Goal: Book appointment/travel/reservation

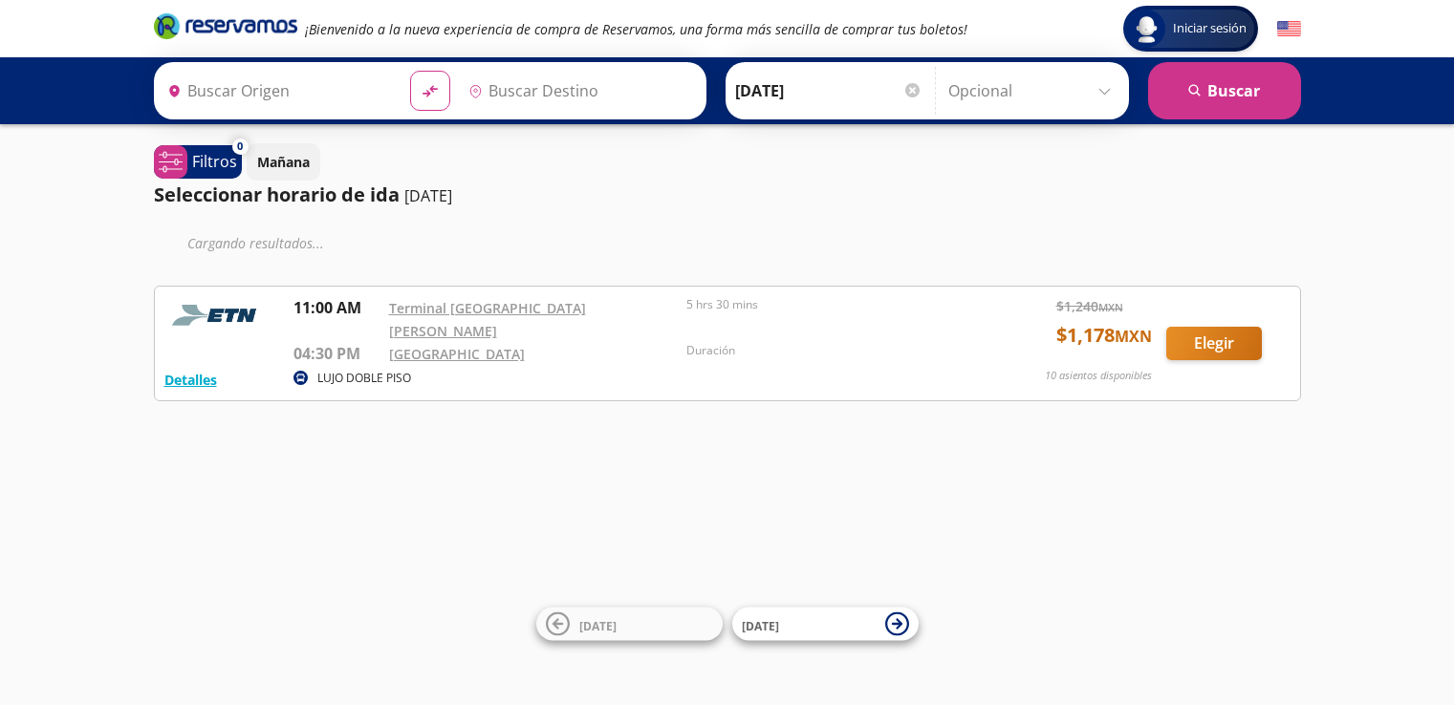
type input "[GEOGRAPHIC_DATA][PERSON_NAME], [GEOGRAPHIC_DATA]"
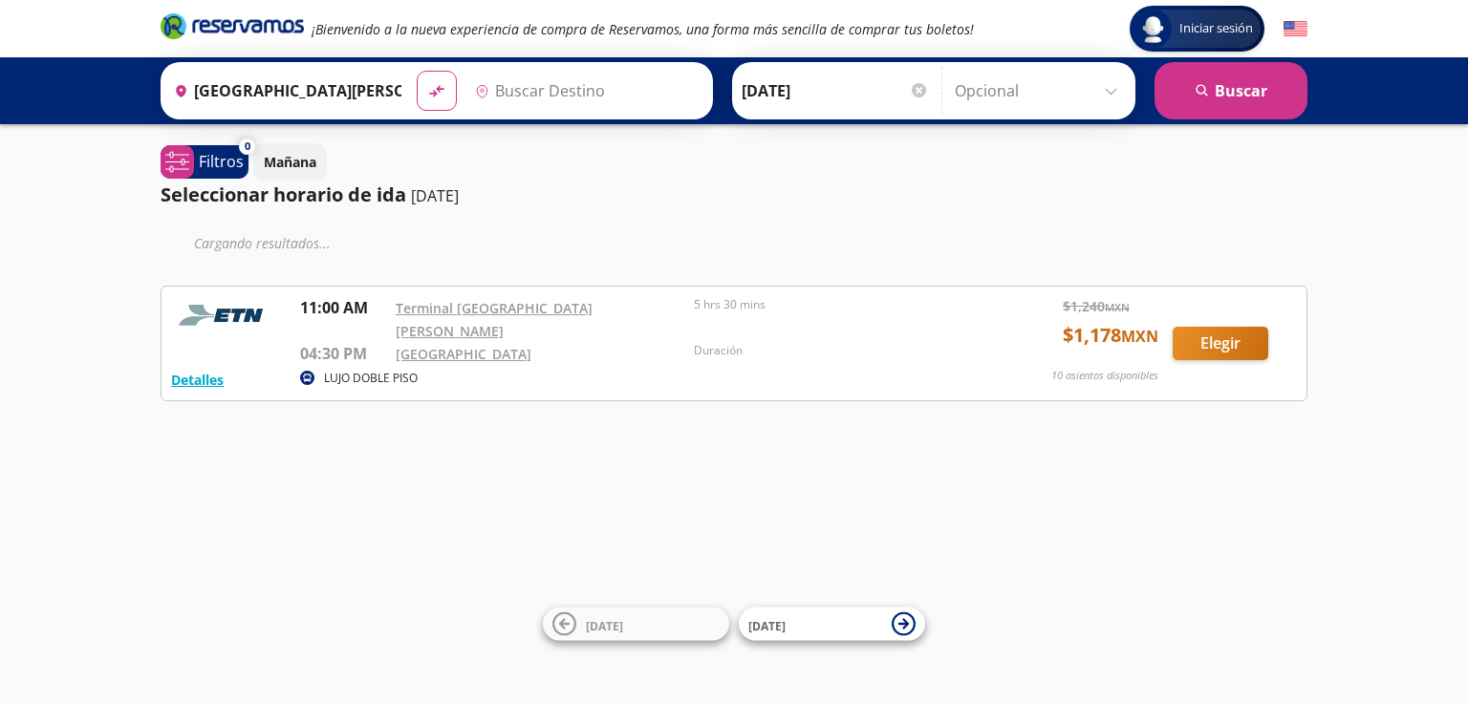
type input "[GEOGRAPHIC_DATA], [GEOGRAPHIC_DATA]"
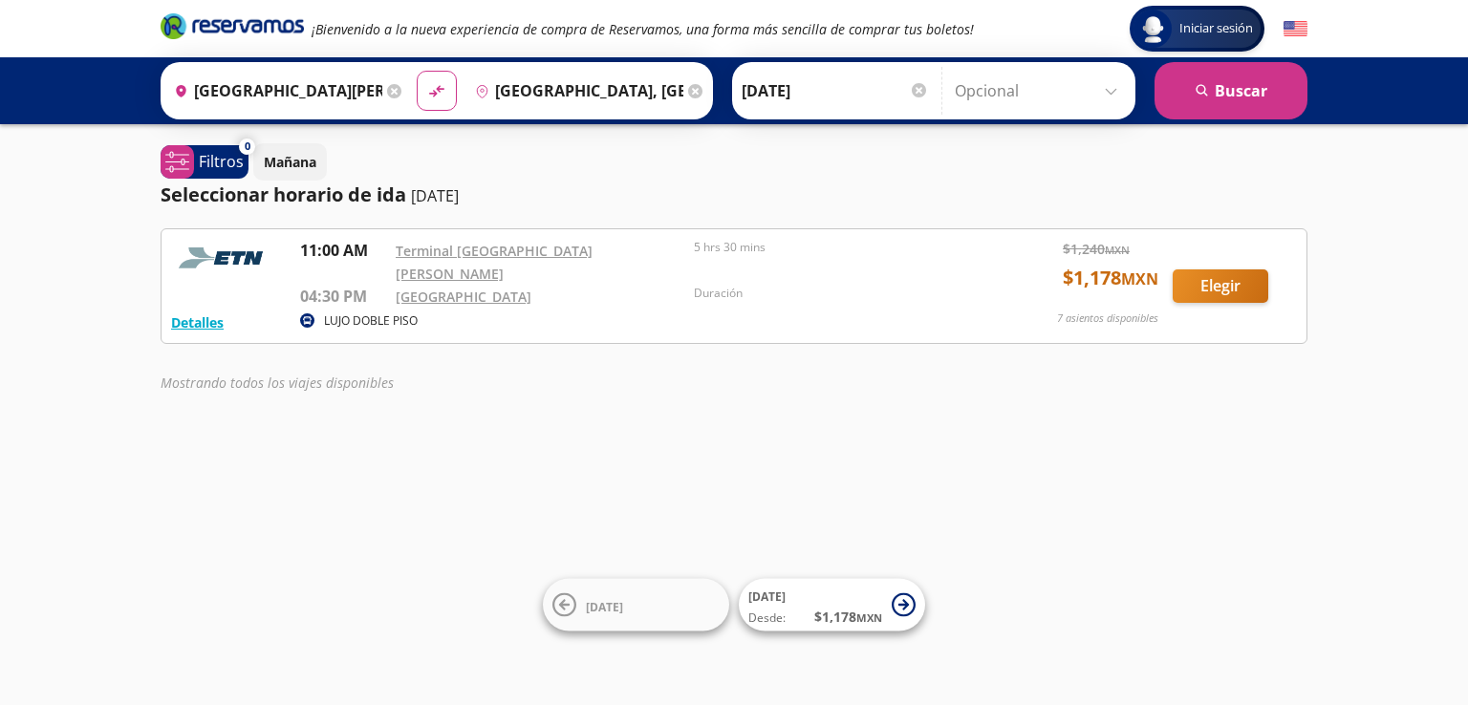
click at [308, 94] on input "[GEOGRAPHIC_DATA][PERSON_NAME], [GEOGRAPHIC_DATA]" at bounding box center [274, 91] width 216 height 48
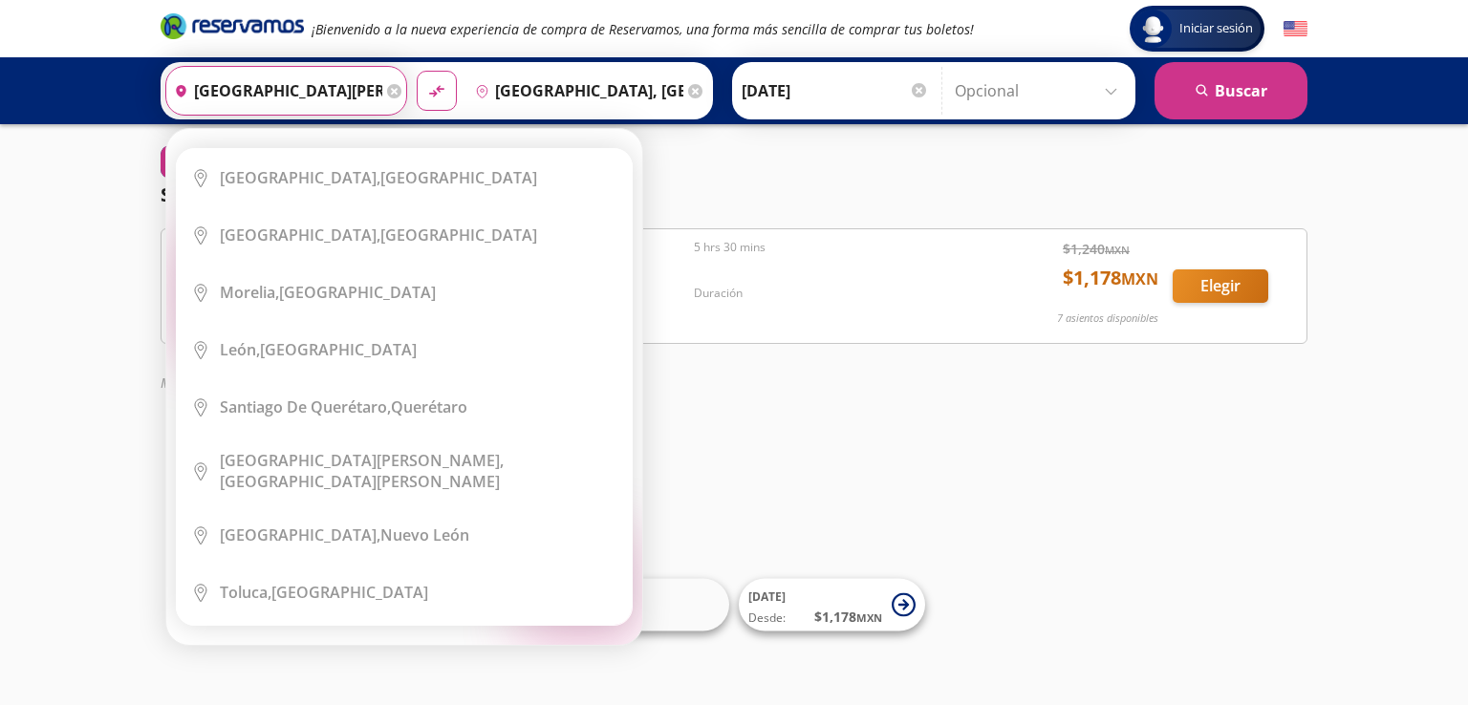
click at [320, 91] on input "[GEOGRAPHIC_DATA][PERSON_NAME], [GEOGRAPHIC_DATA]" at bounding box center [274, 91] width 216 height 48
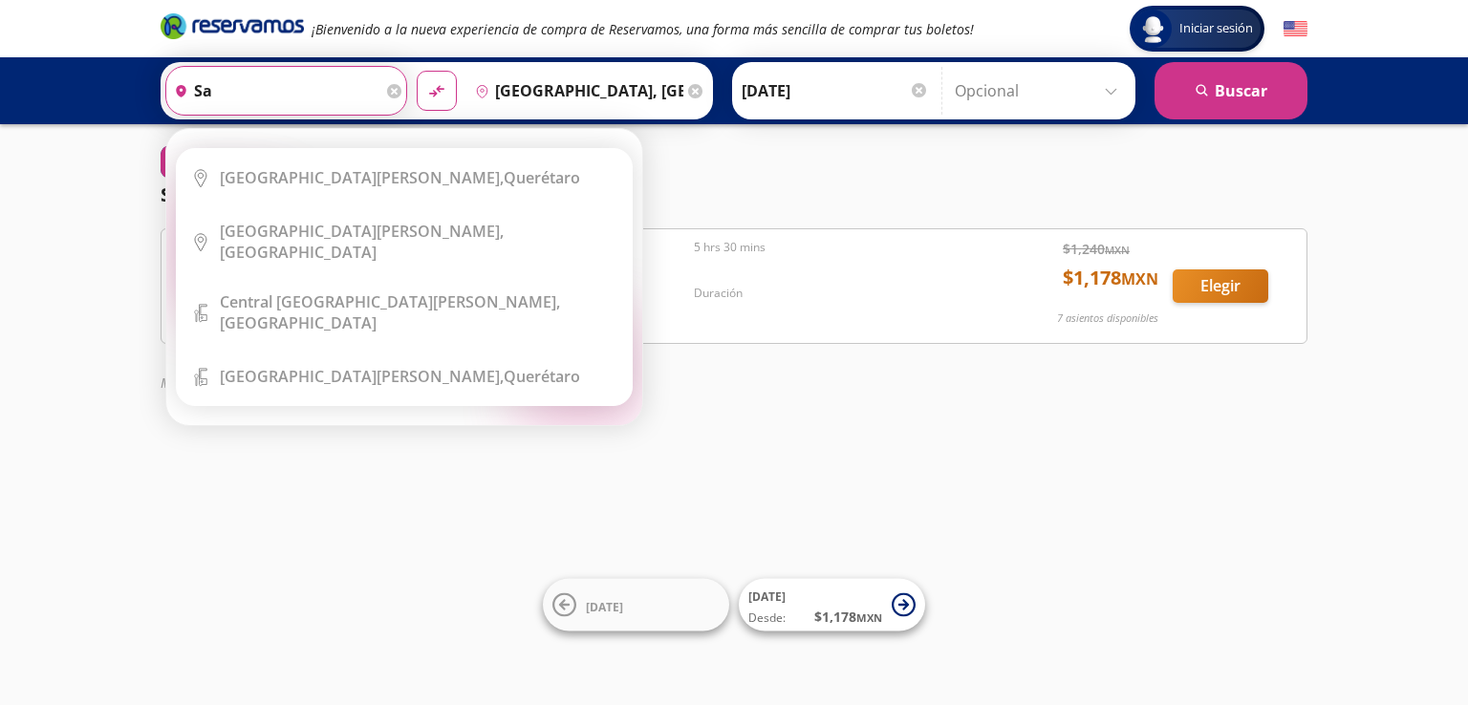
type input "s"
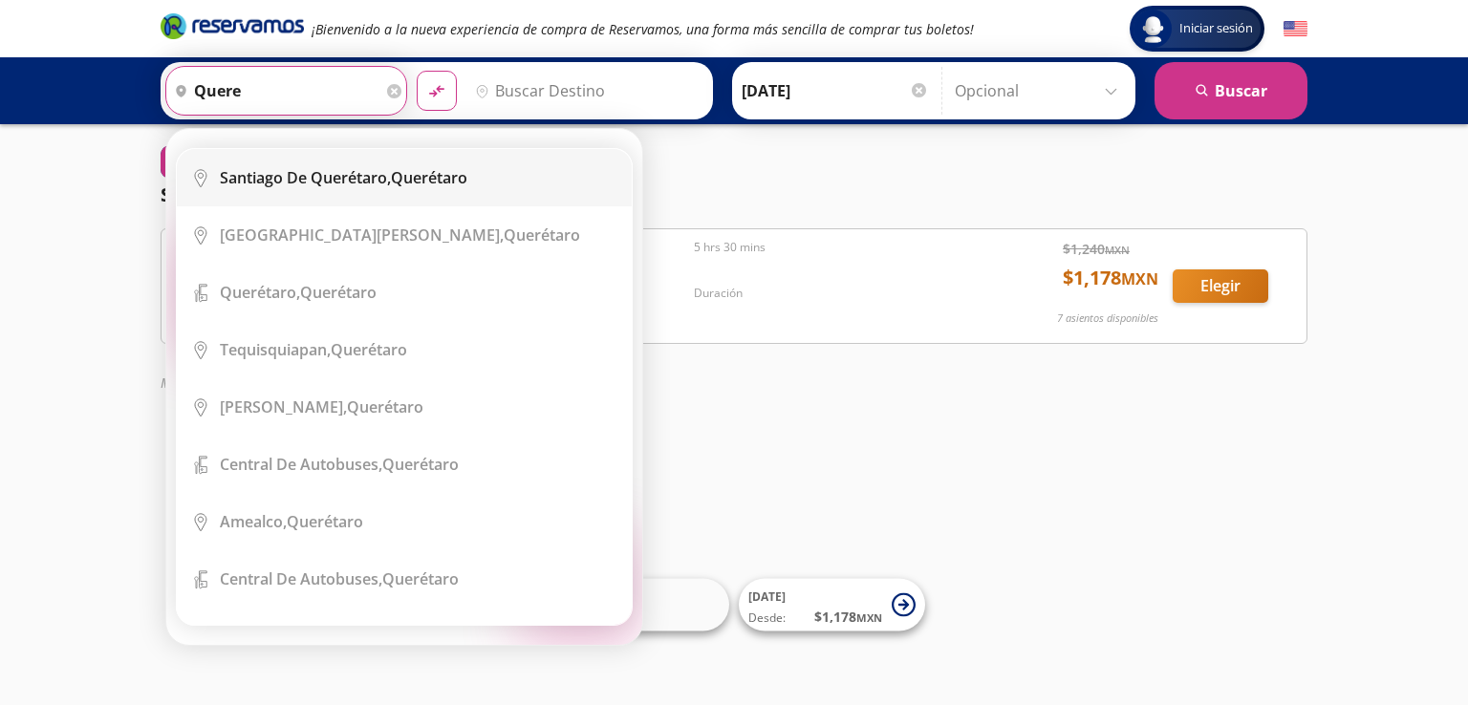
click at [370, 176] on b "Santiago de Querétaro," at bounding box center [305, 177] width 171 height 21
type input "[PERSON_NAME] de Querétaro, [GEOGRAPHIC_DATA]"
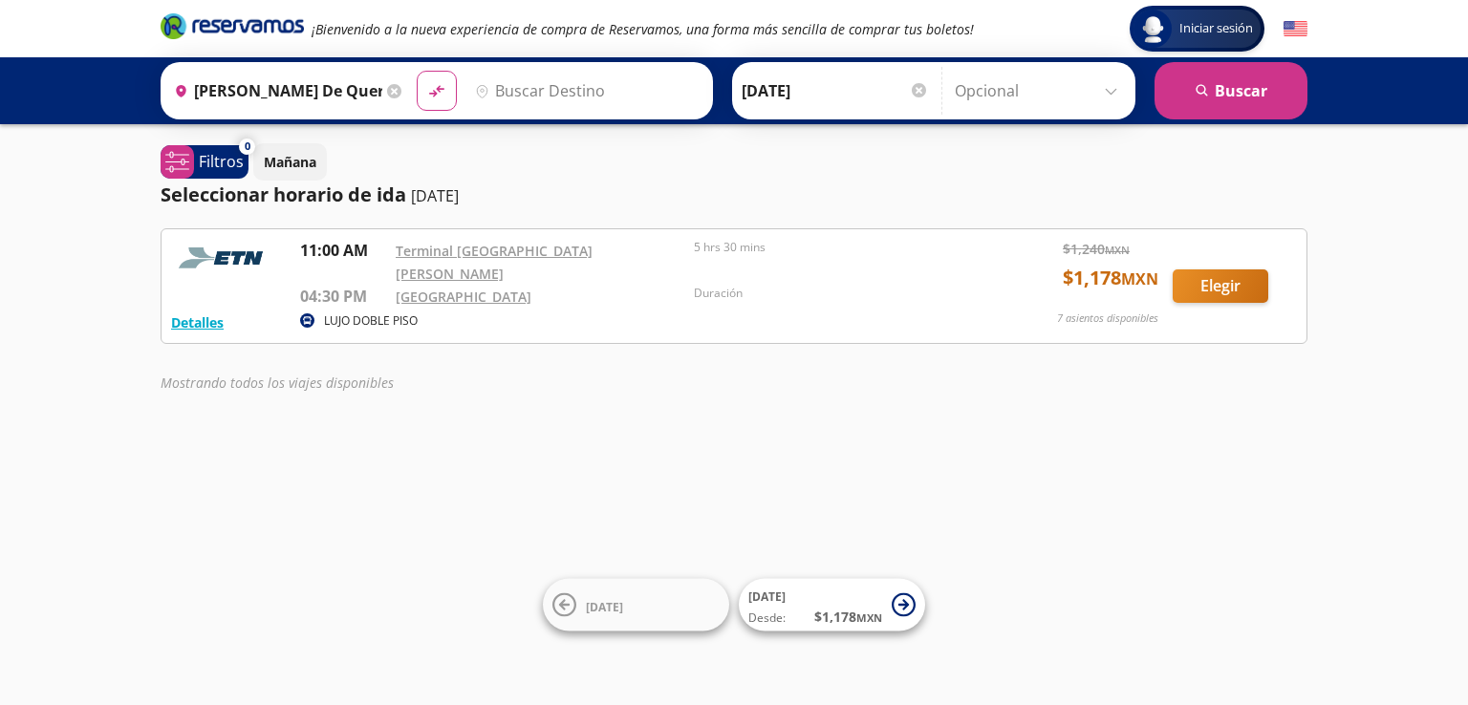
click at [544, 93] on input "Destino" at bounding box center [584, 91] width 235 height 48
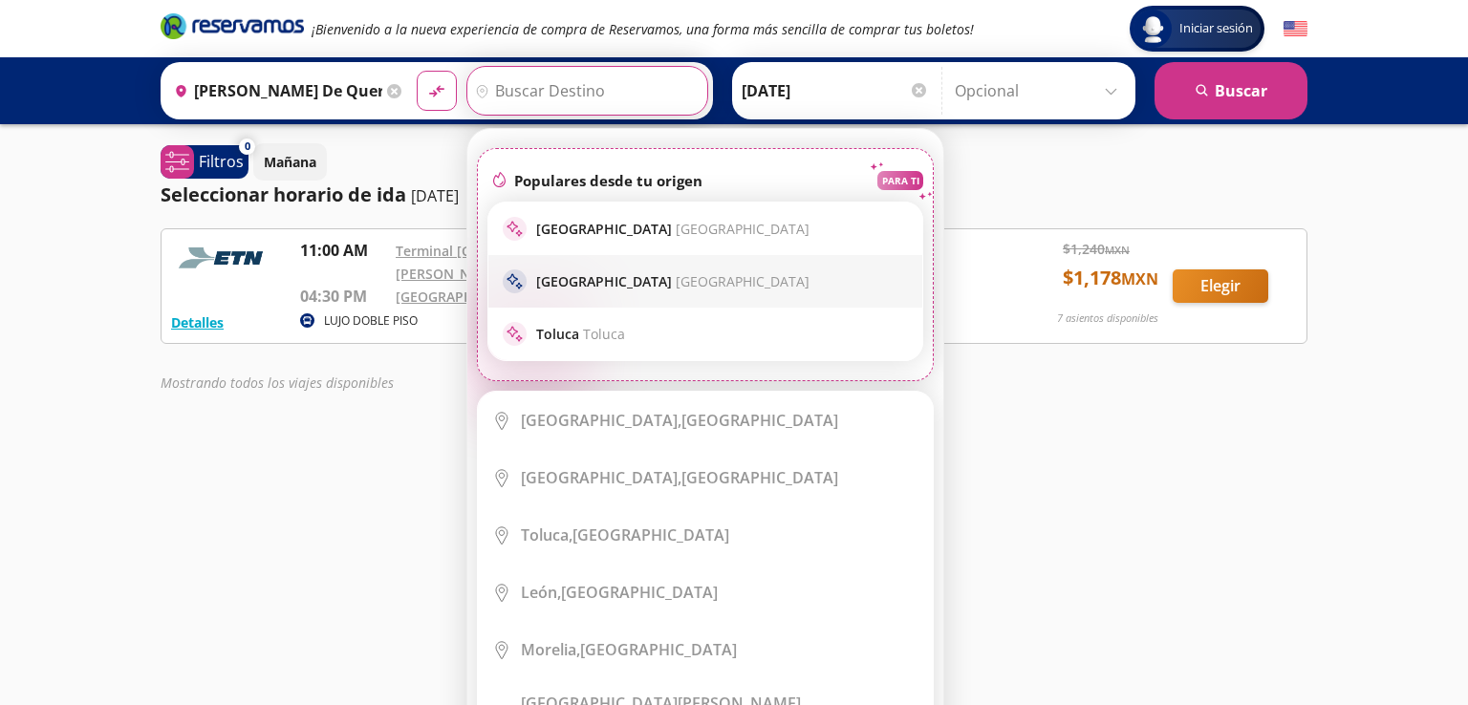
click at [606, 280] on p "Guadalajara [GEOGRAPHIC_DATA]" at bounding box center [672, 281] width 273 height 18
type input "[GEOGRAPHIC_DATA], [GEOGRAPHIC_DATA]"
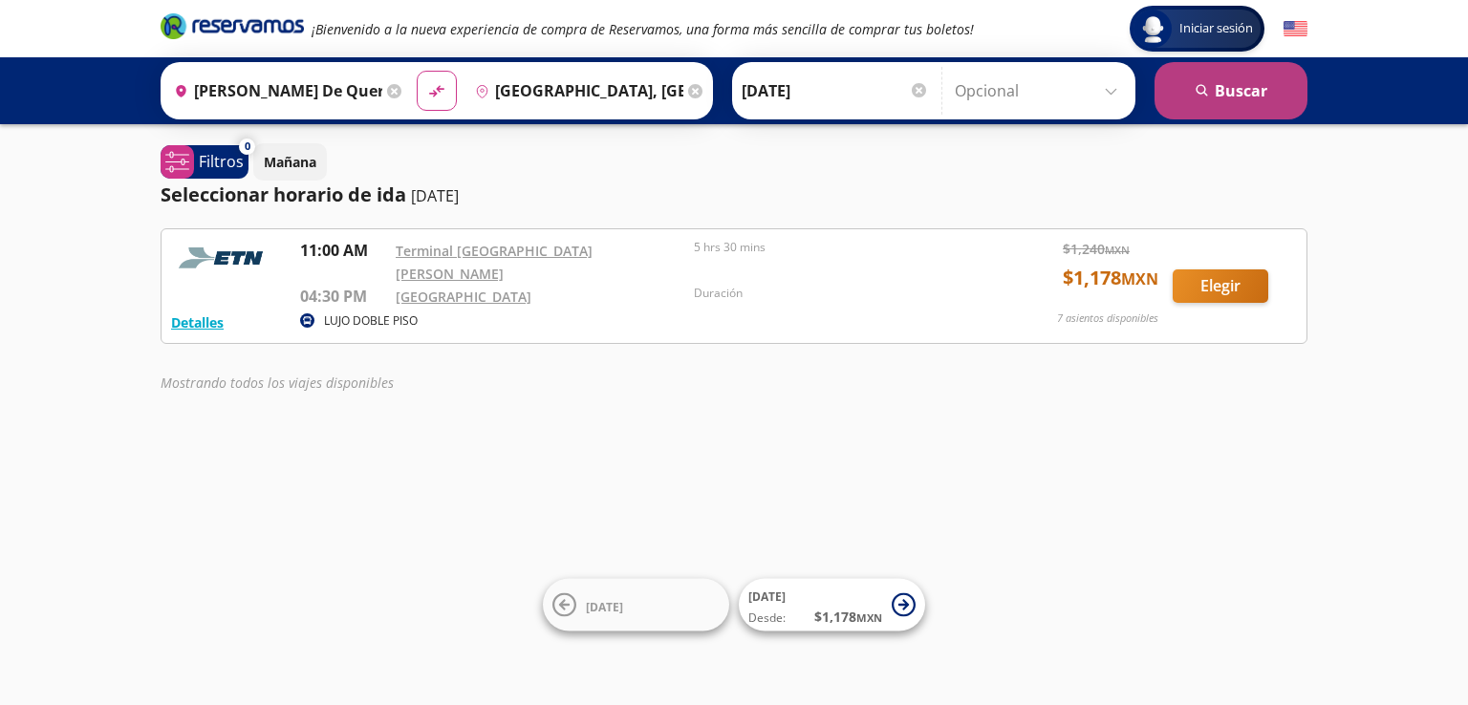
click at [1245, 89] on button "search [GEOGRAPHIC_DATA]" at bounding box center [1231, 90] width 153 height 57
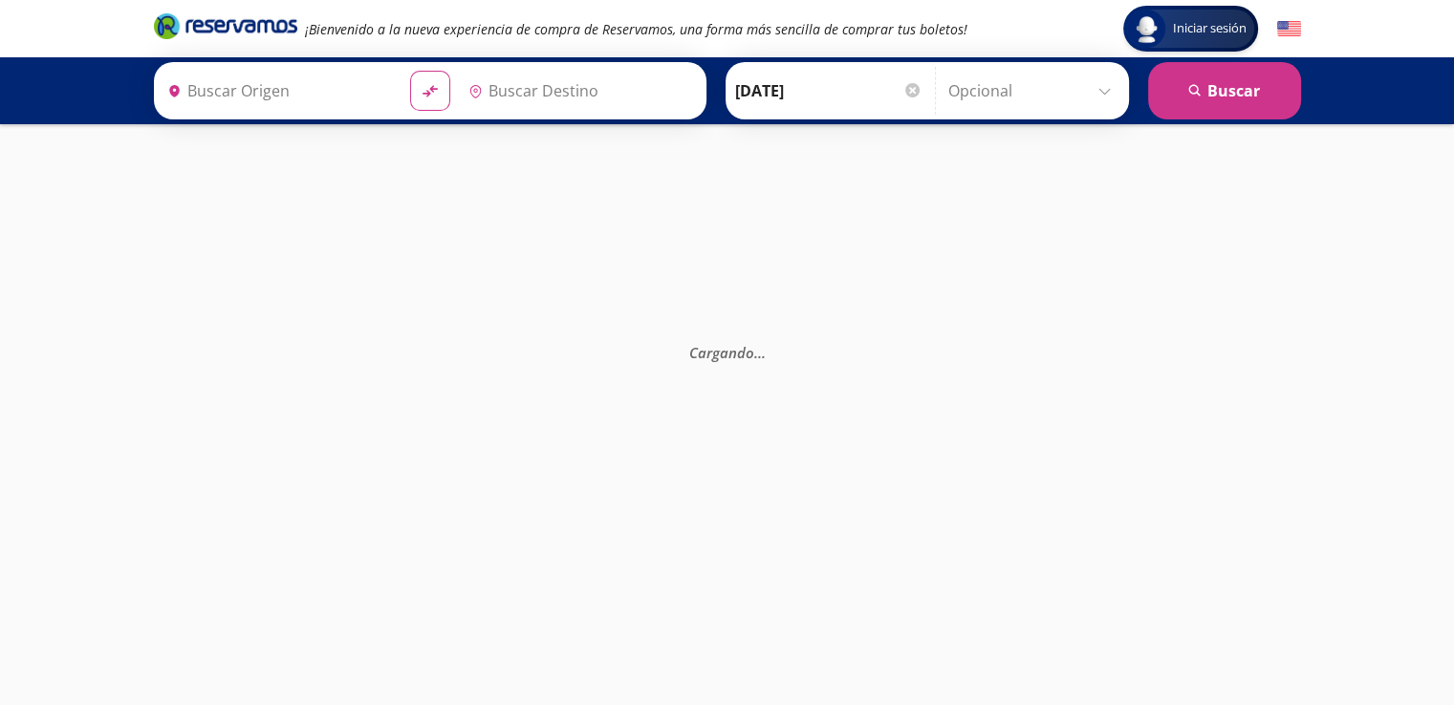
type input "[PERSON_NAME] de Querétaro, [GEOGRAPHIC_DATA]"
type input "[GEOGRAPHIC_DATA], [GEOGRAPHIC_DATA]"
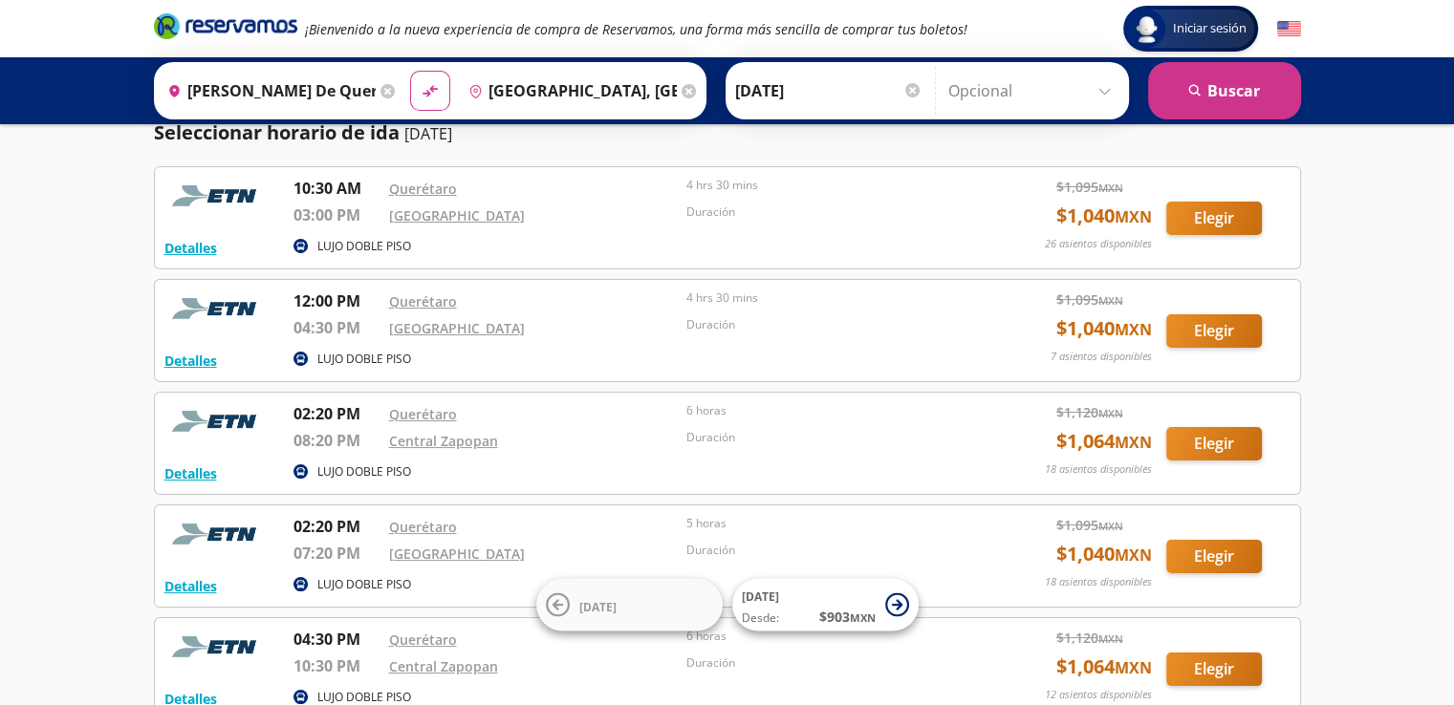
scroll to position [96, 0]
